Goal: Information Seeking & Learning: Learn about a topic

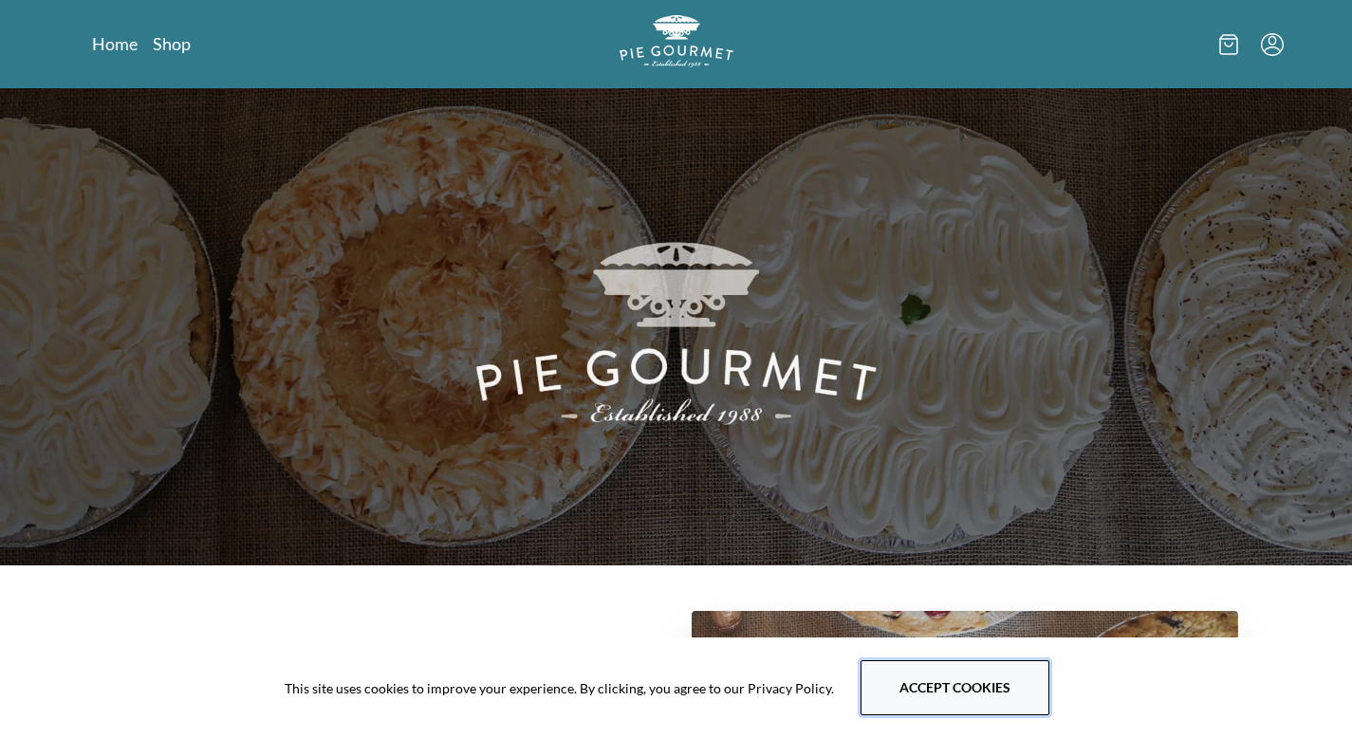
click at [952, 691] on button "Accept cookies" at bounding box center [954, 687] width 189 height 55
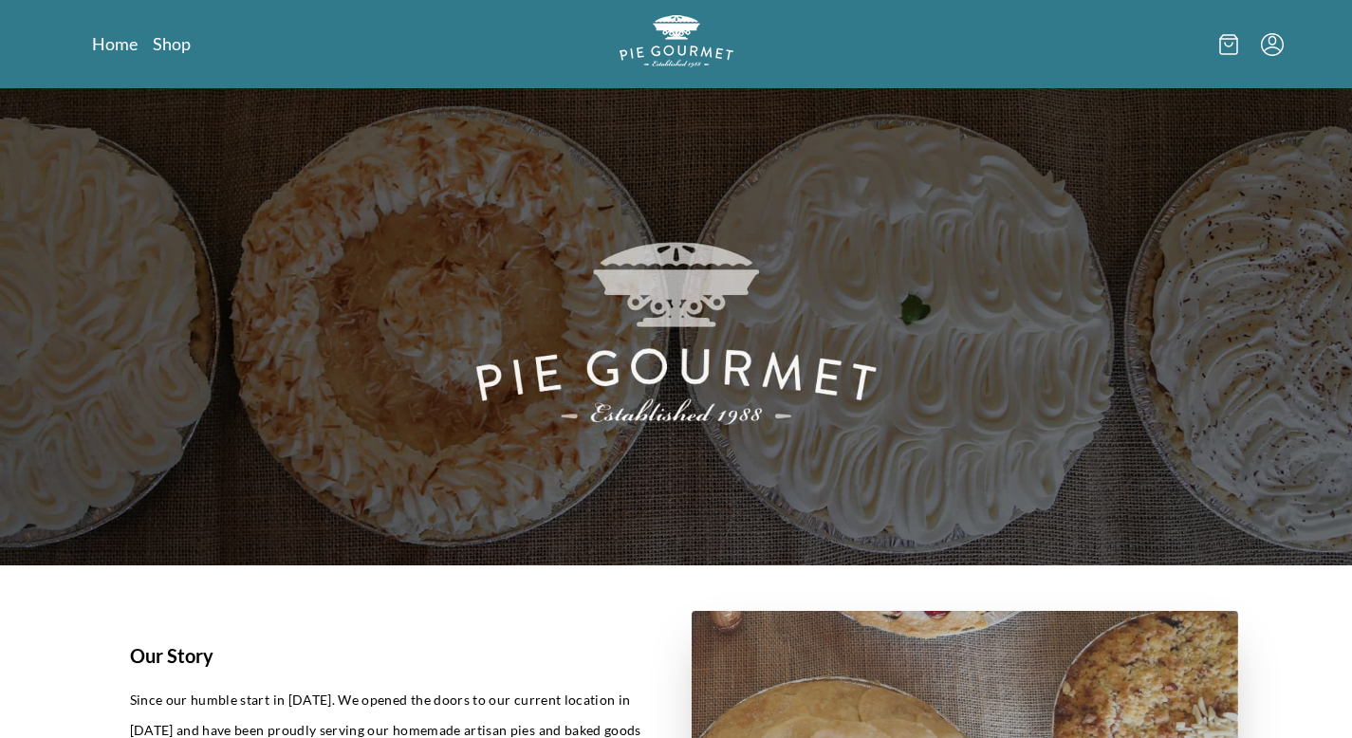
click at [1229, 46] on icon at bounding box center [1229, 45] width 8 height 4
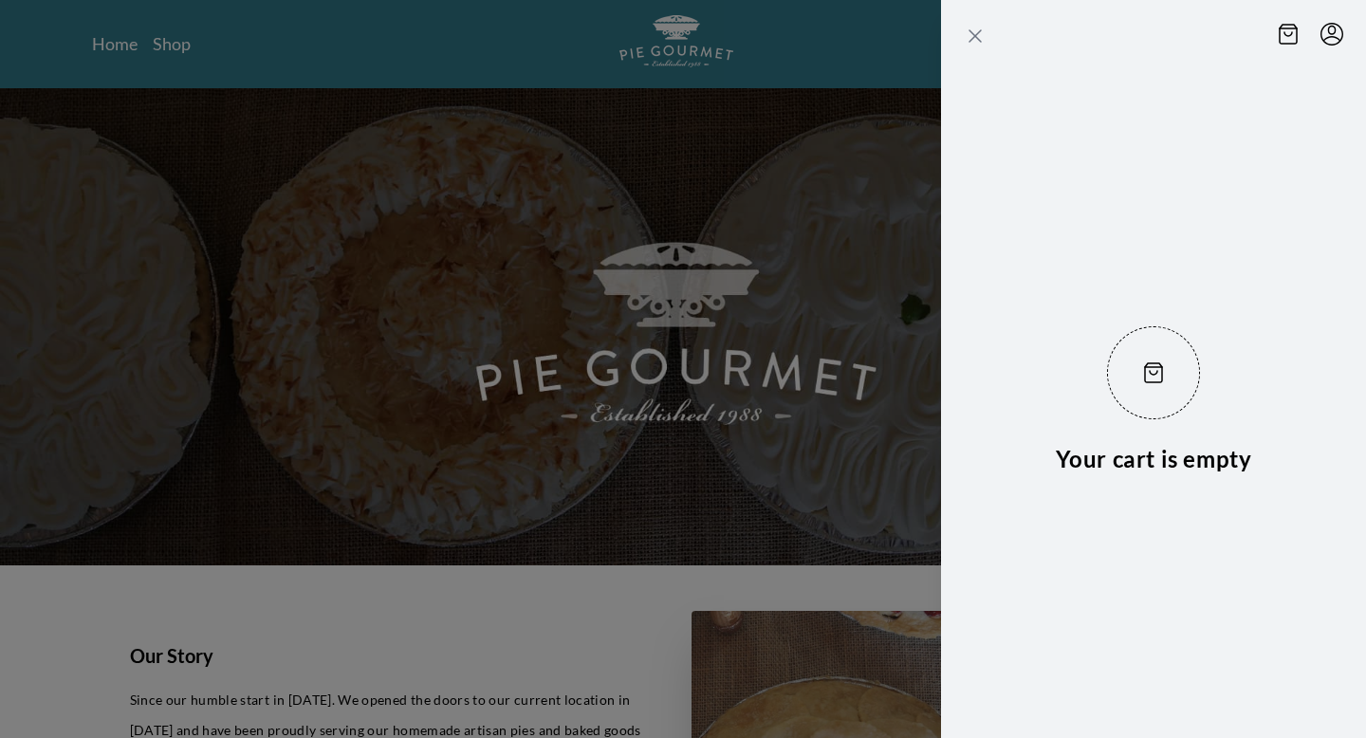
click at [968, 39] on icon "Close panel" at bounding box center [975, 36] width 23 height 23
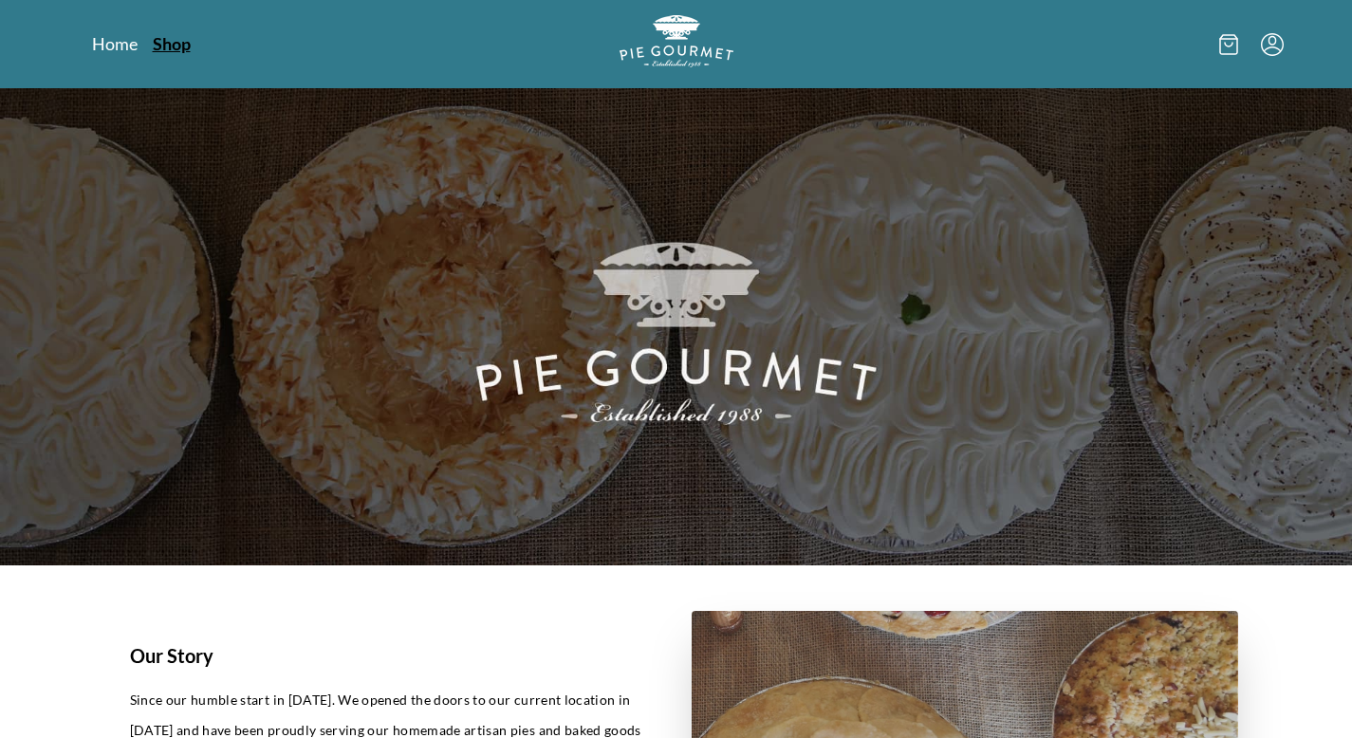
click at [163, 46] on link "Shop" at bounding box center [172, 43] width 38 height 23
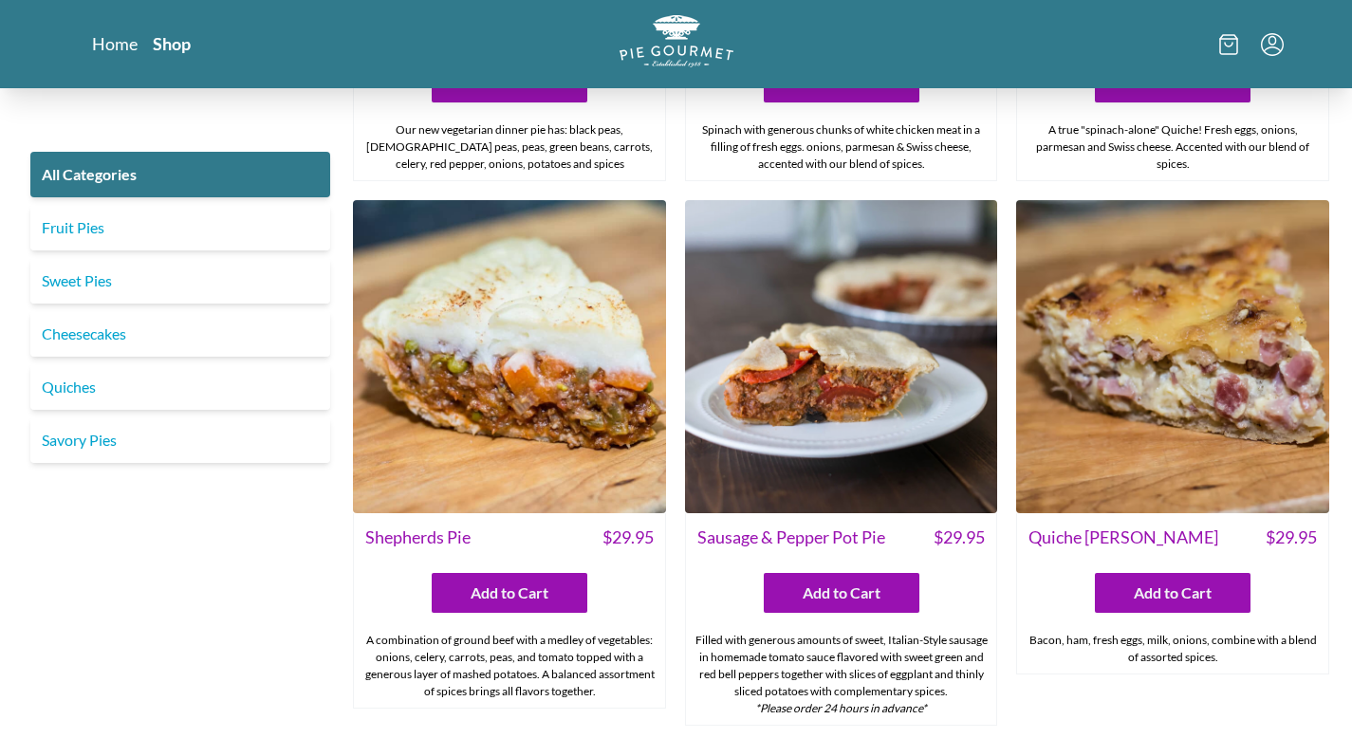
scroll to position [1949, 0]
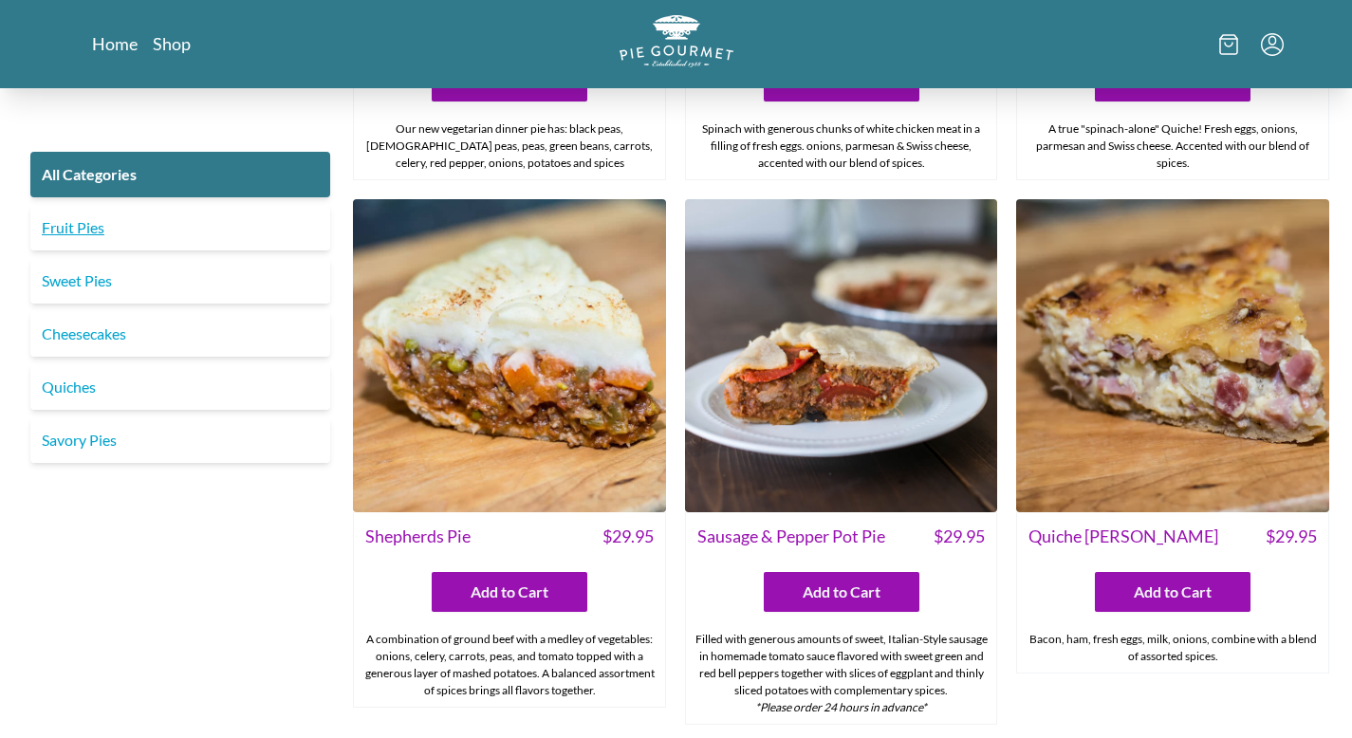
click at [96, 230] on link "Fruit Pies" at bounding box center [180, 228] width 300 height 46
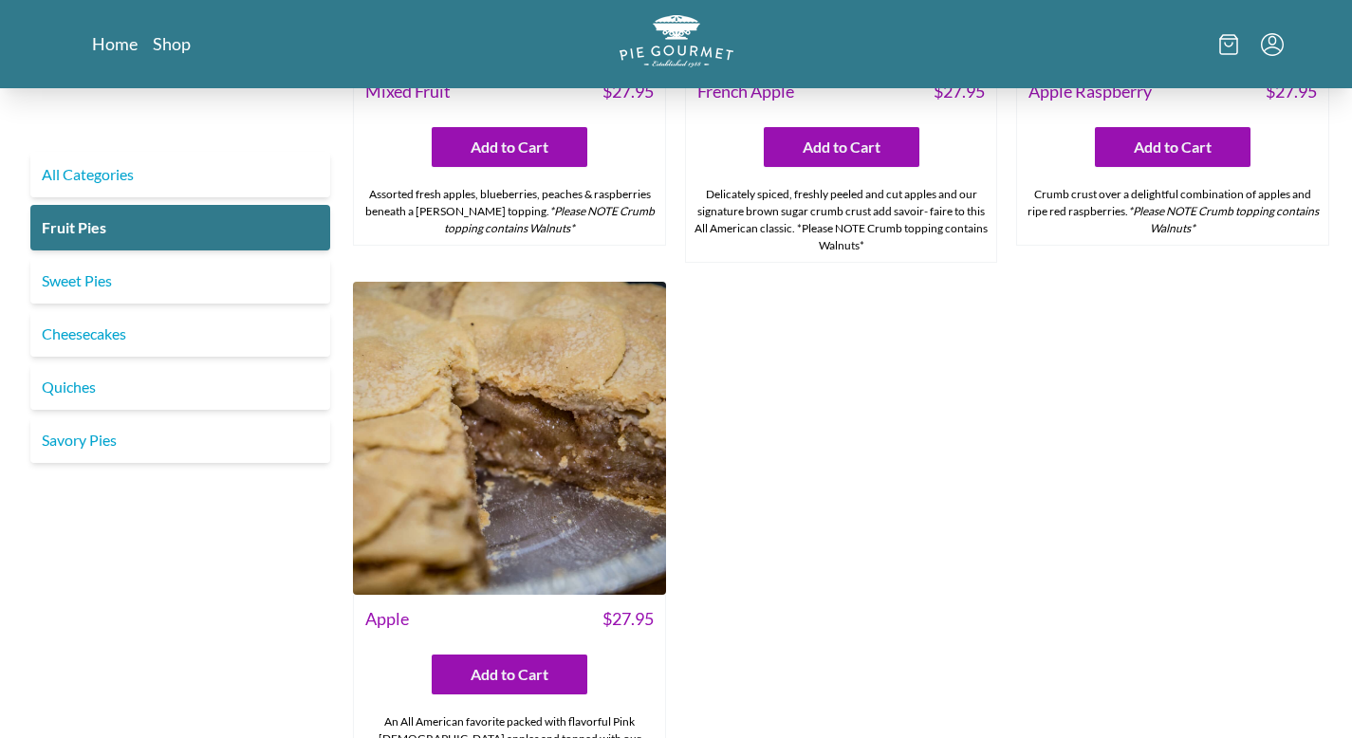
scroll to position [1925, 0]
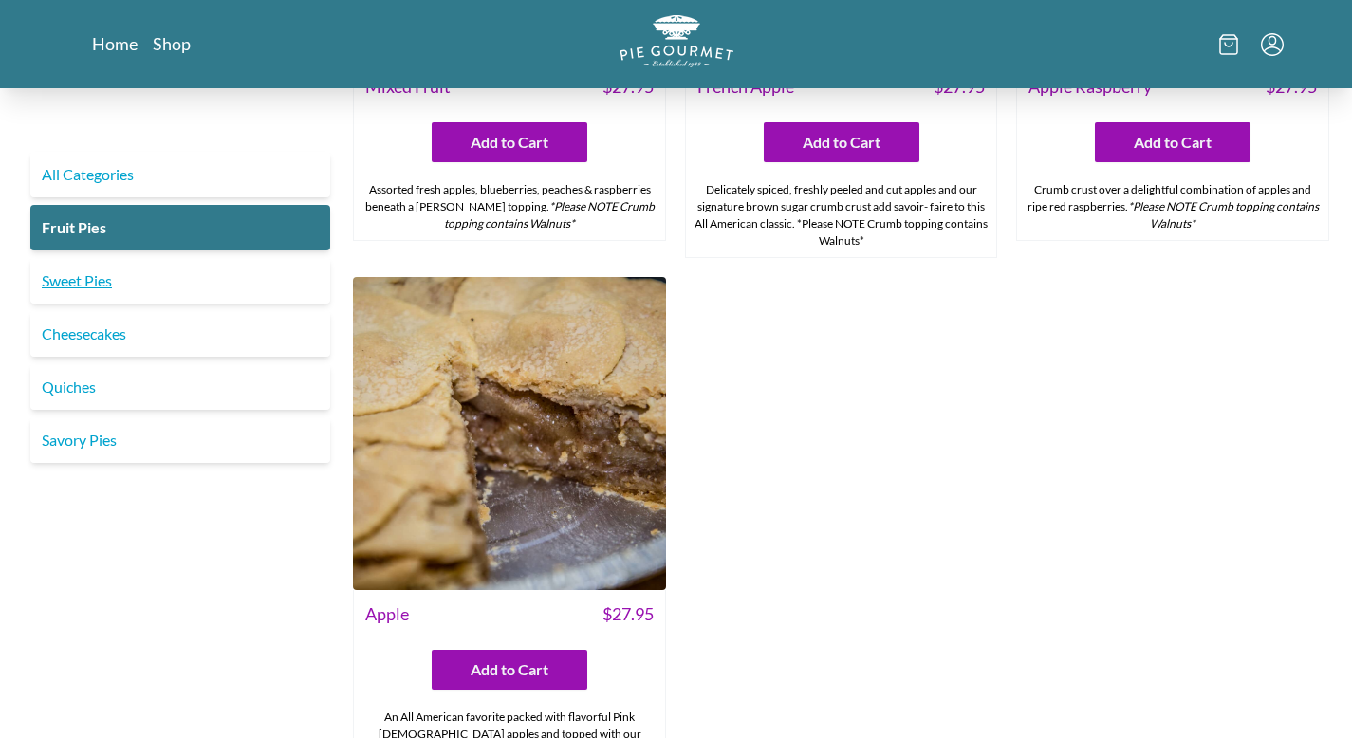
click at [95, 280] on link "Sweet Pies" at bounding box center [180, 281] width 300 height 46
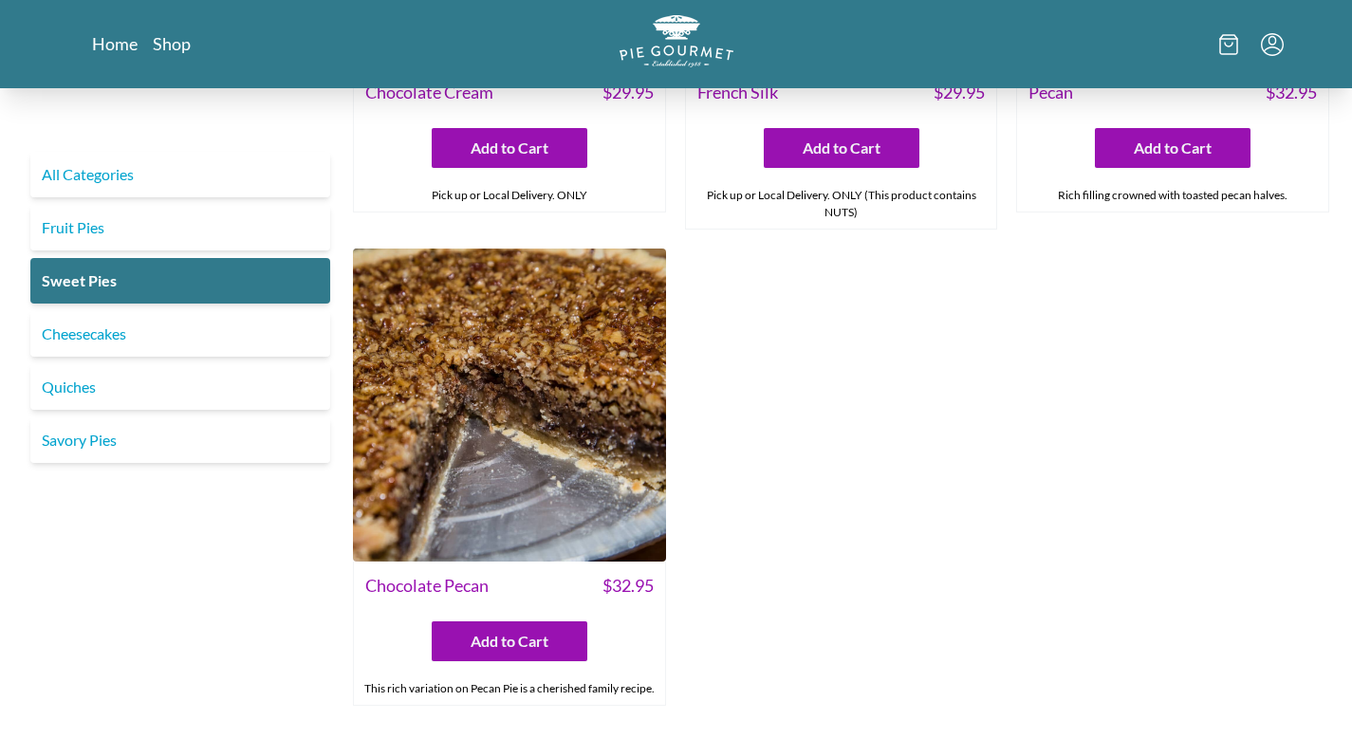
scroll to position [838, 0]
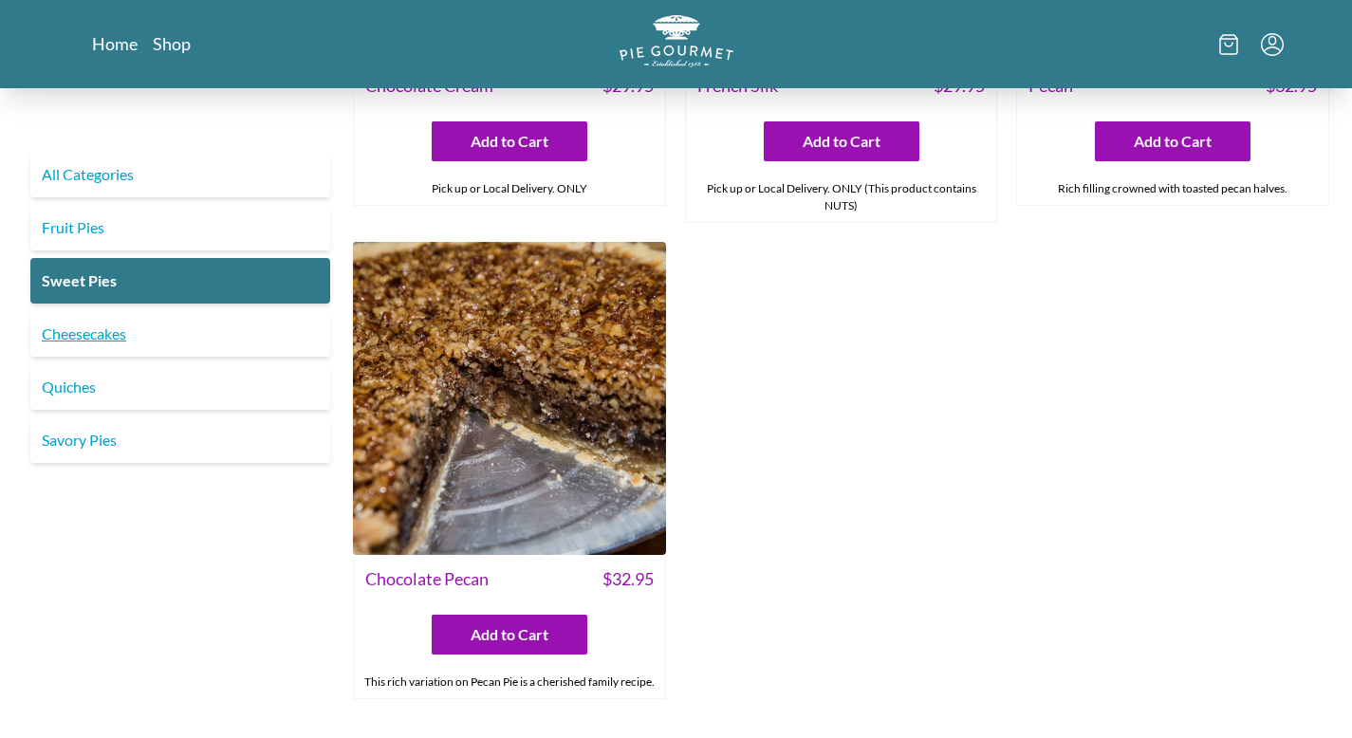
click at [117, 344] on link "Cheesecakes" at bounding box center [180, 334] width 300 height 46
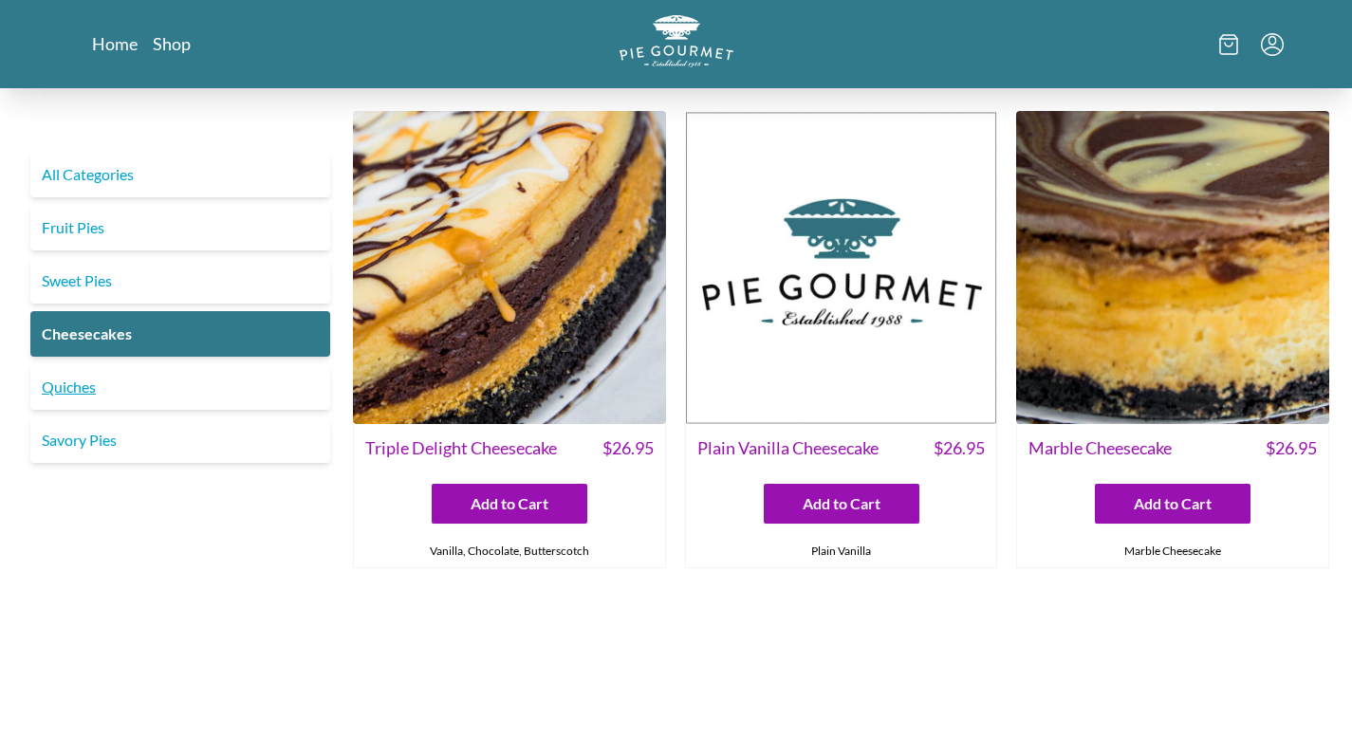
click at [144, 390] on link "Quiches" at bounding box center [180, 387] width 300 height 46
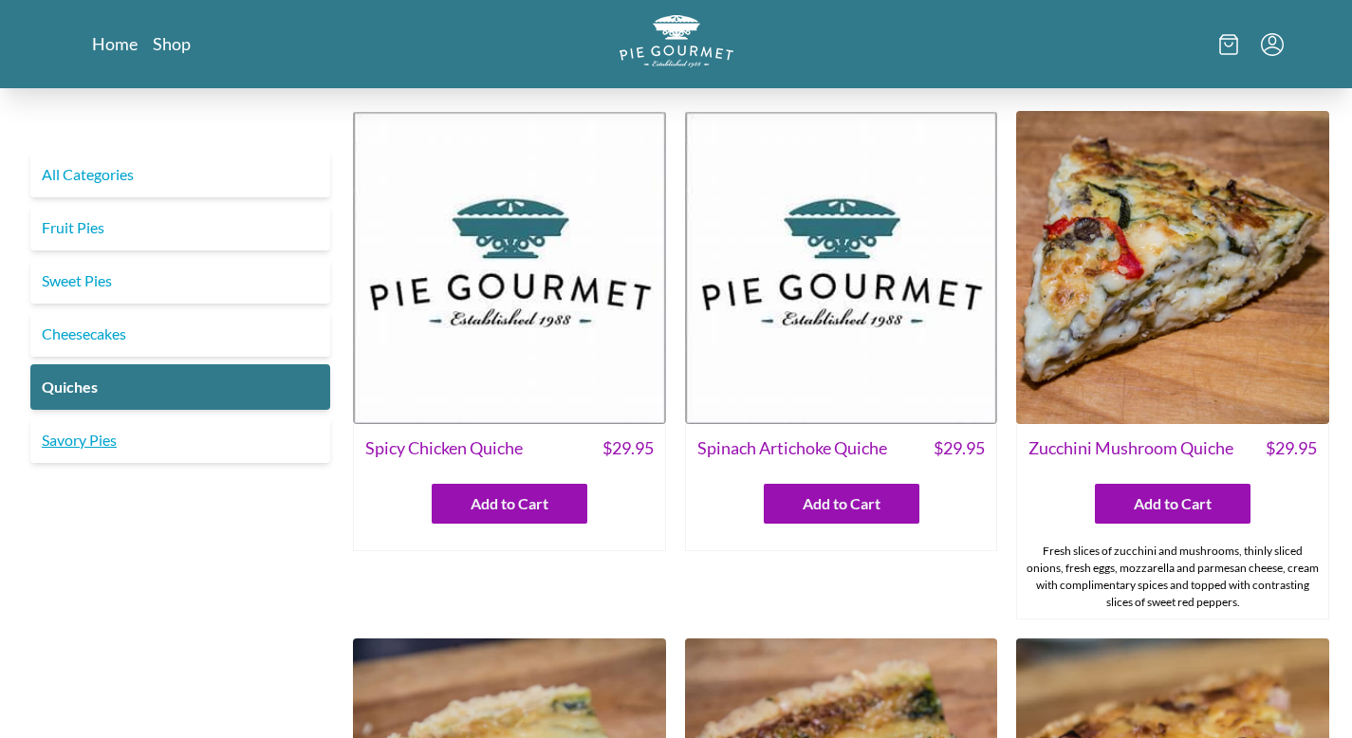
click at [182, 451] on link "Savory Pies" at bounding box center [180, 440] width 300 height 46
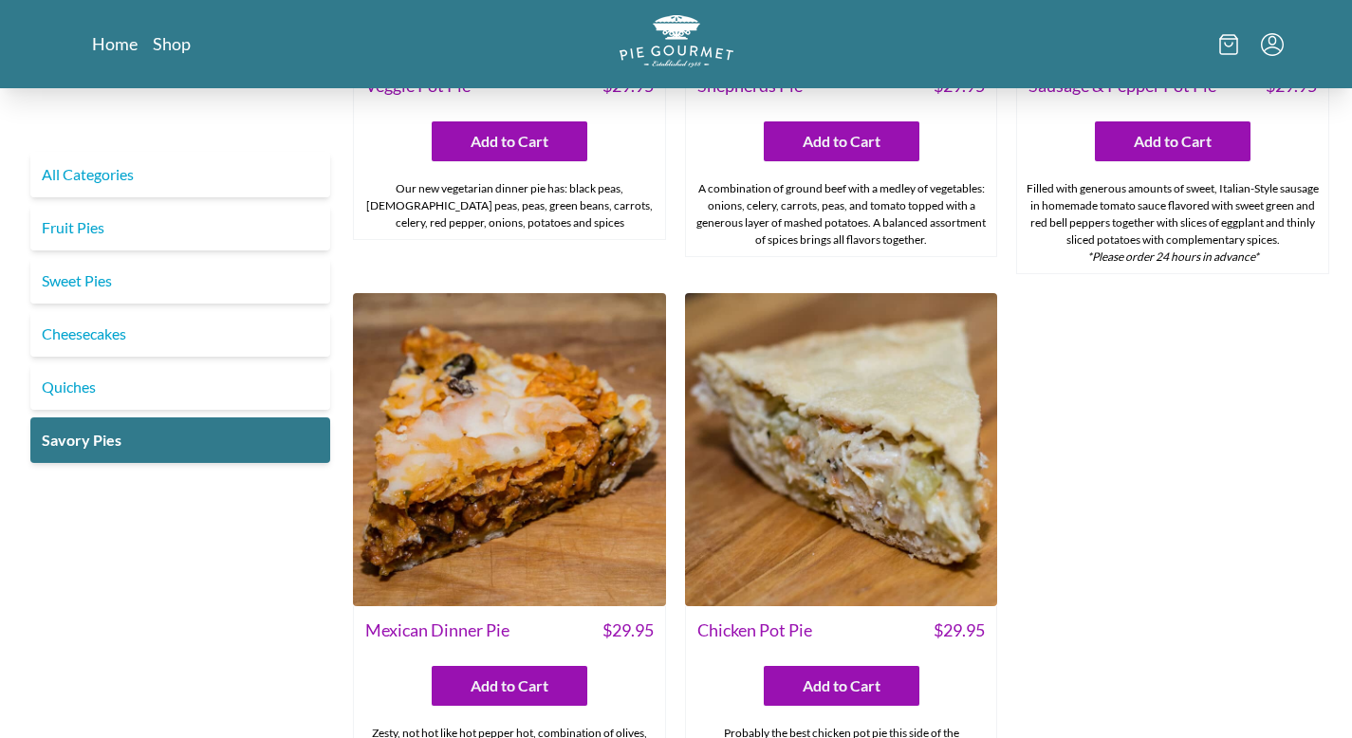
scroll to position [849, 0]
